Goal: Transaction & Acquisition: Purchase product/service

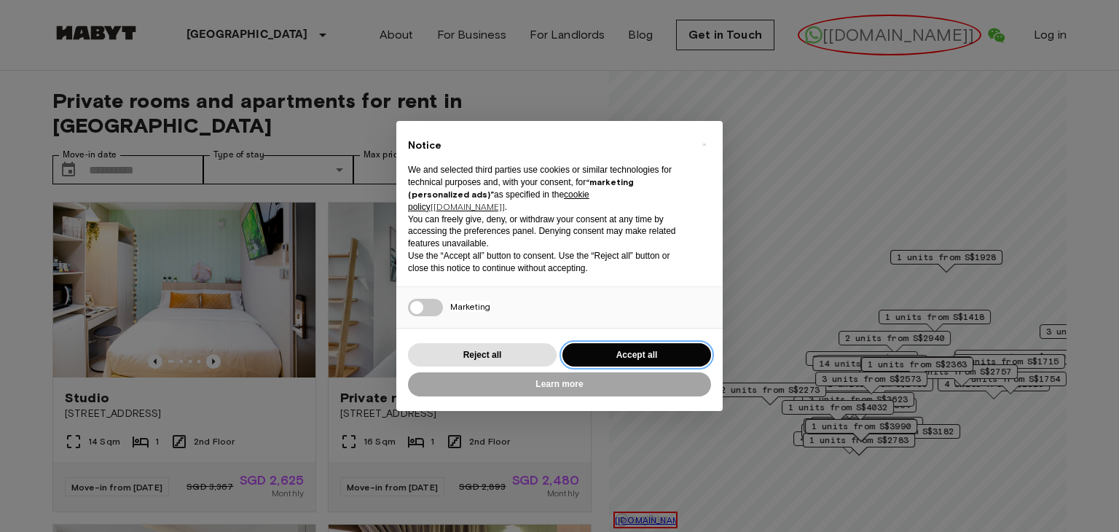
click at [624, 347] on button "Accept all" at bounding box center [637, 355] width 149 height 24
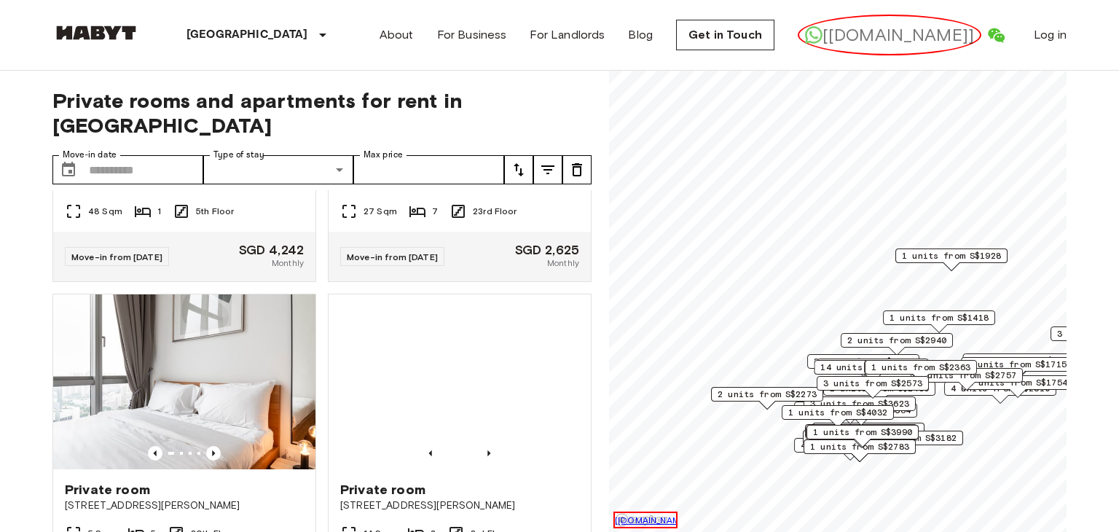
scroll to position [3480, 0]
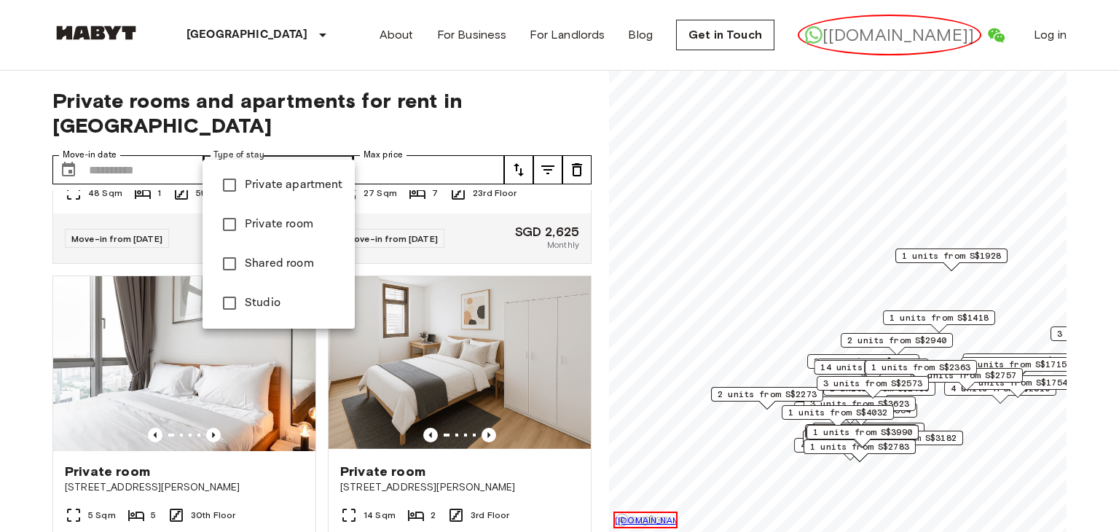
click at [310, 232] on span "Private room" at bounding box center [294, 224] width 98 height 17
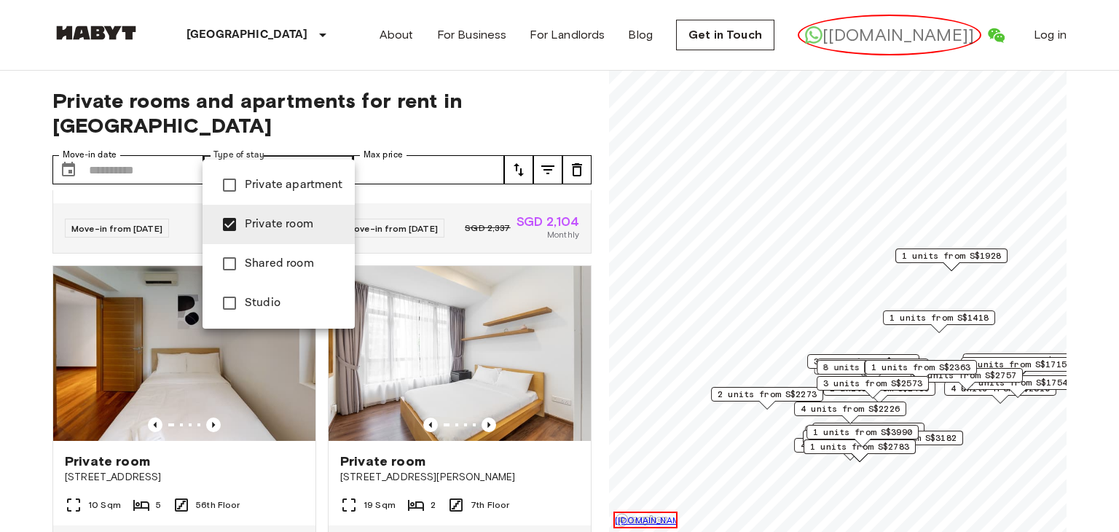
scroll to position [1830, 0]
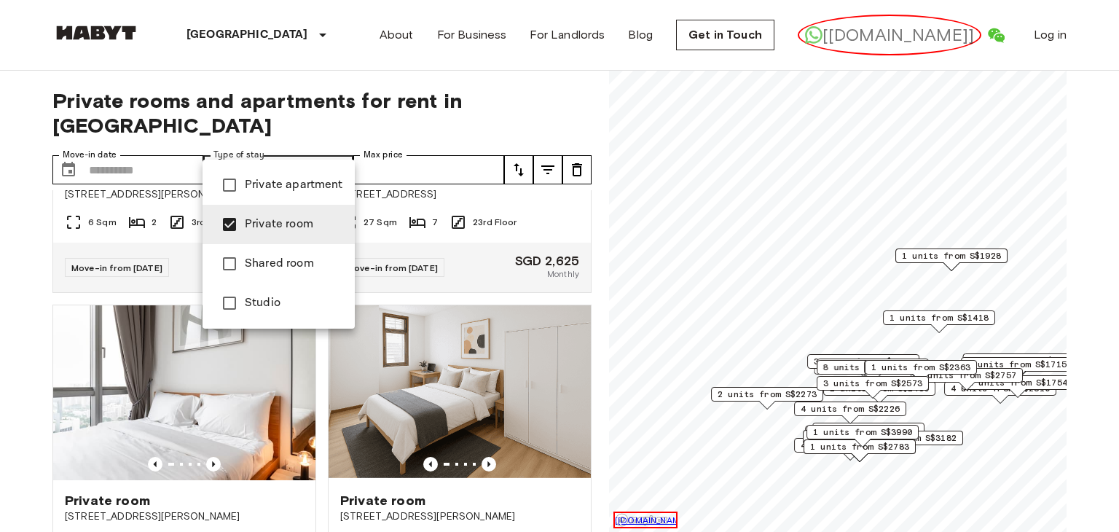
click at [283, 298] on span "Studio" at bounding box center [294, 302] width 98 height 17
type input "**********"
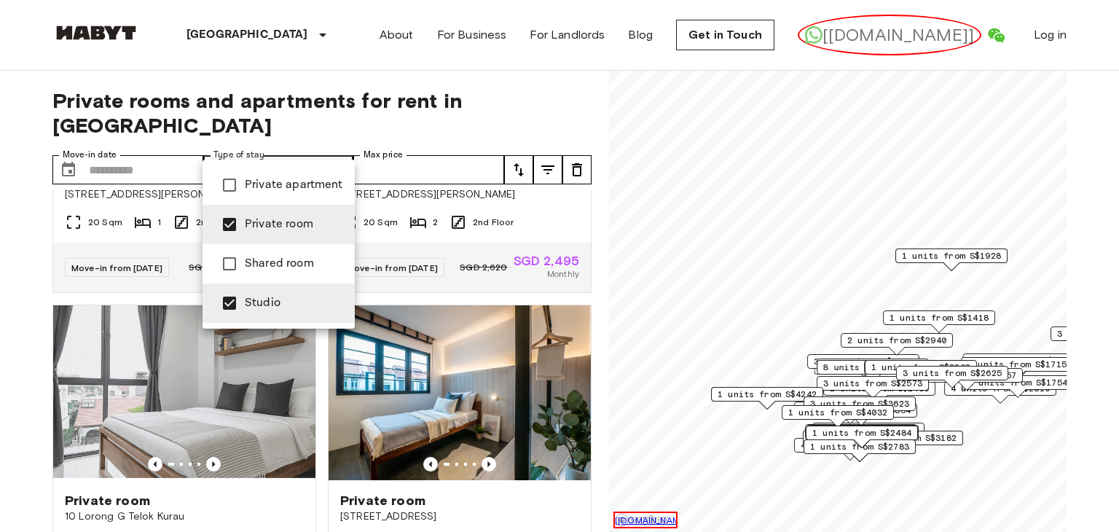
scroll to position [3148, 0]
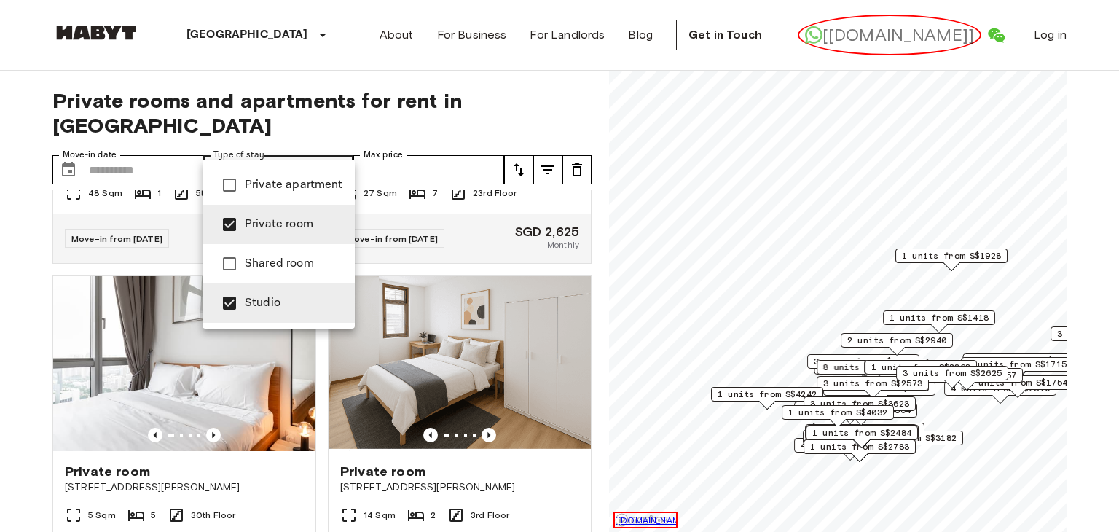
click at [480, 148] on div at bounding box center [559, 266] width 1119 height 532
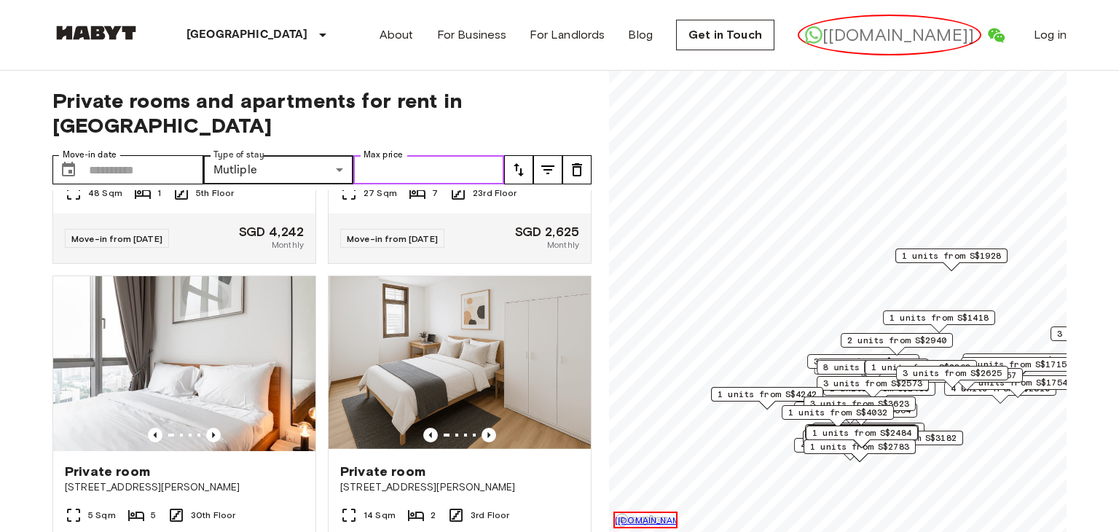
click at [485, 155] on input "Max price" at bounding box center [428, 169] width 151 height 29
click at [471, 155] on input "Max price" at bounding box center [428, 169] width 151 height 29
type input "****"
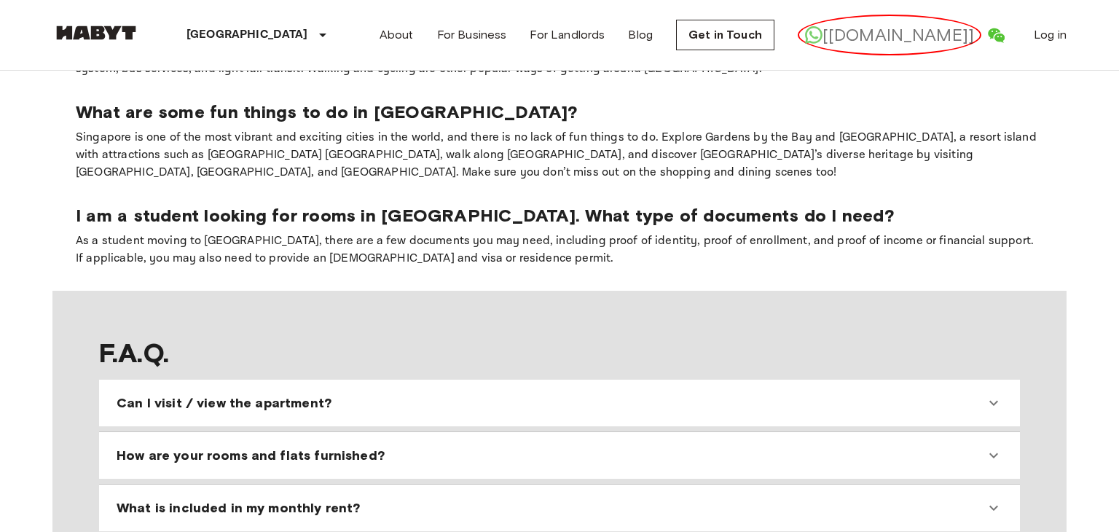
scroll to position [1146, 0]
